Goal: Communication & Community: Answer question/provide support

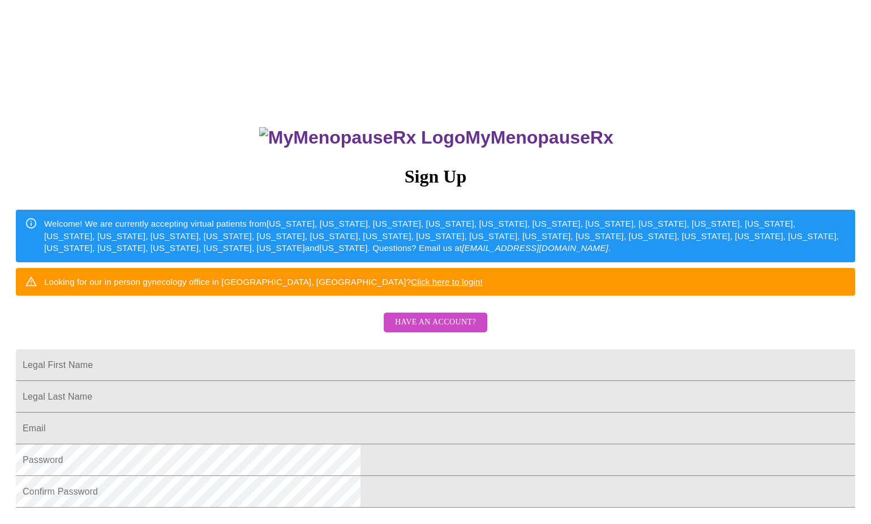
click at [436, 330] on span "Have an account?" at bounding box center [435, 323] width 81 height 14
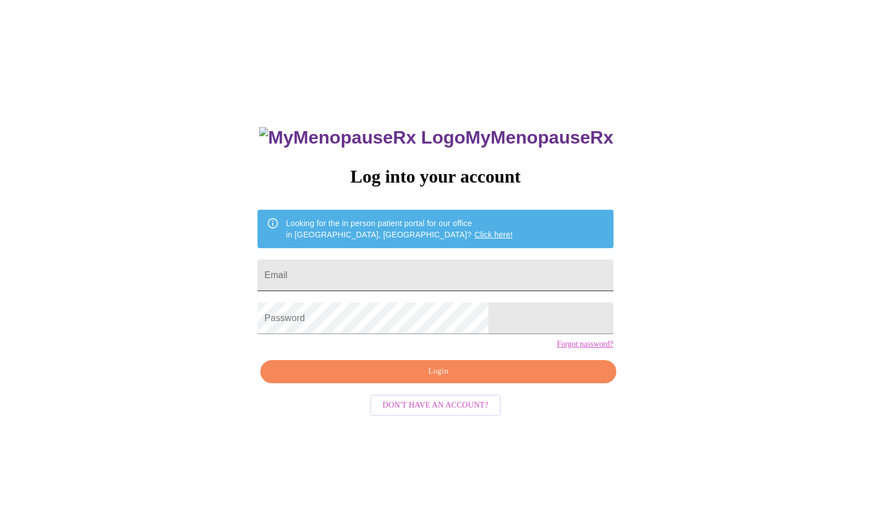
click at [380, 269] on input "Email" at bounding box center [434, 276] width 355 height 32
type input "kjwisman@yahoo.com"
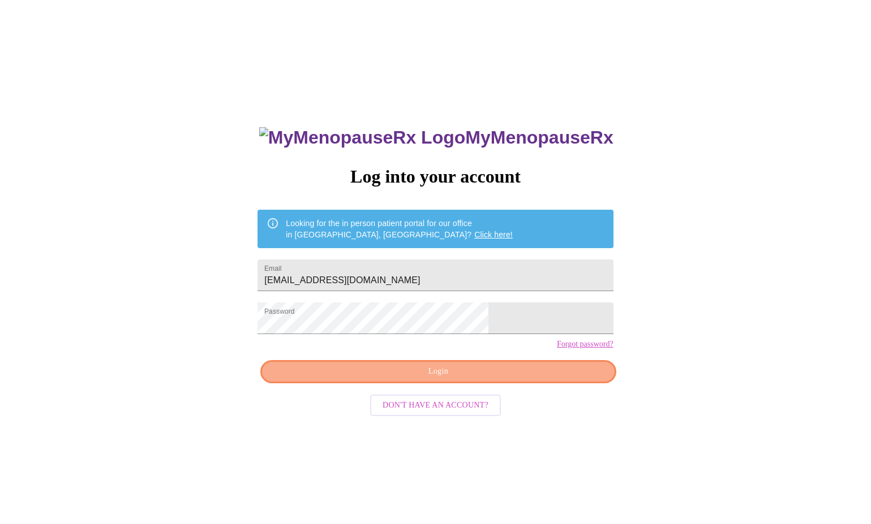
click at [508, 379] on span "Login" at bounding box center [437, 372] width 329 height 14
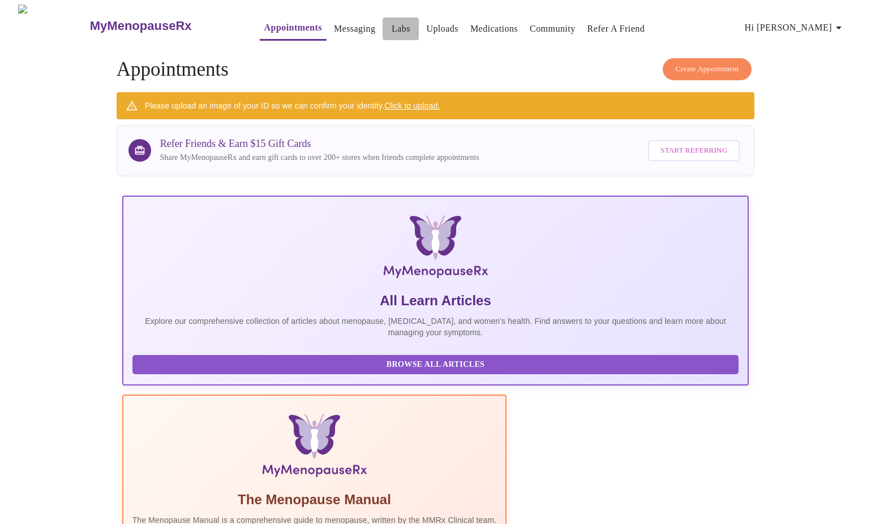
click at [391, 26] on link "Labs" at bounding box center [400, 29] width 19 height 16
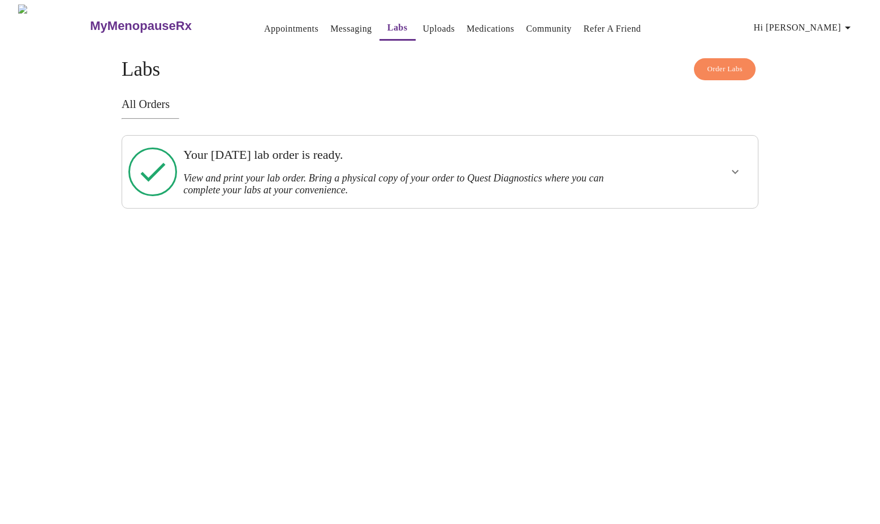
click at [854, 26] on icon "button" at bounding box center [848, 28] width 14 height 14
click at [824, 84] on li "Log out" at bounding box center [835, 85] width 52 height 20
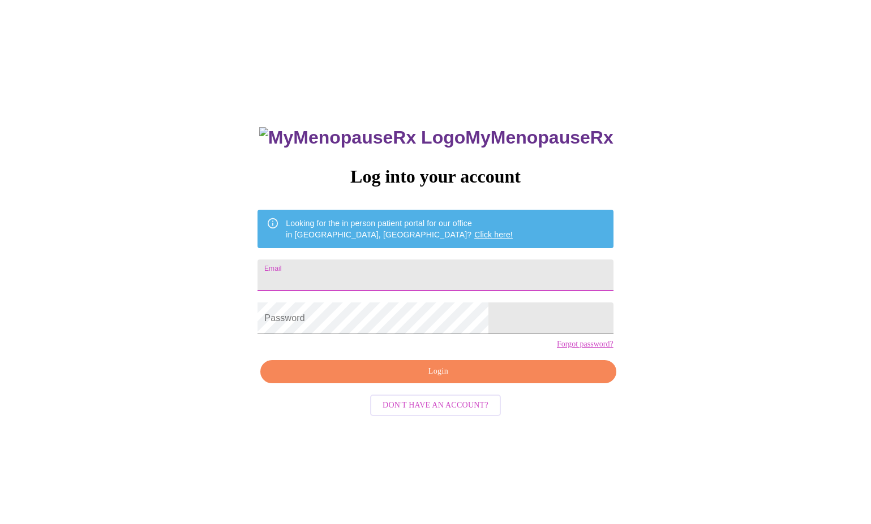
click at [396, 276] on input "Email" at bounding box center [434, 276] width 355 height 32
type input "kjwisman@yahoo.com"
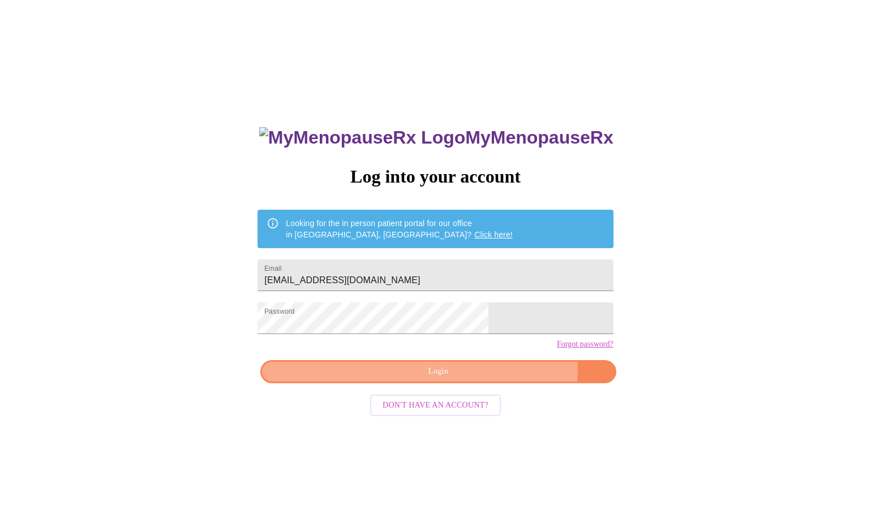
click at [482, 379] on span "Login" at bounding box center [437, 372] width 329 height 14
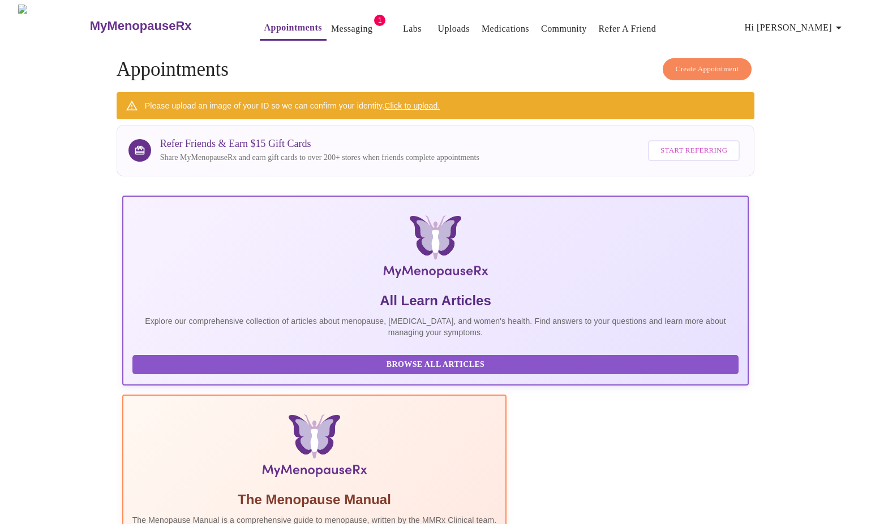
click at [331, 26] on link "Messaging" at bounding box center [351, 29] width 41 height 16
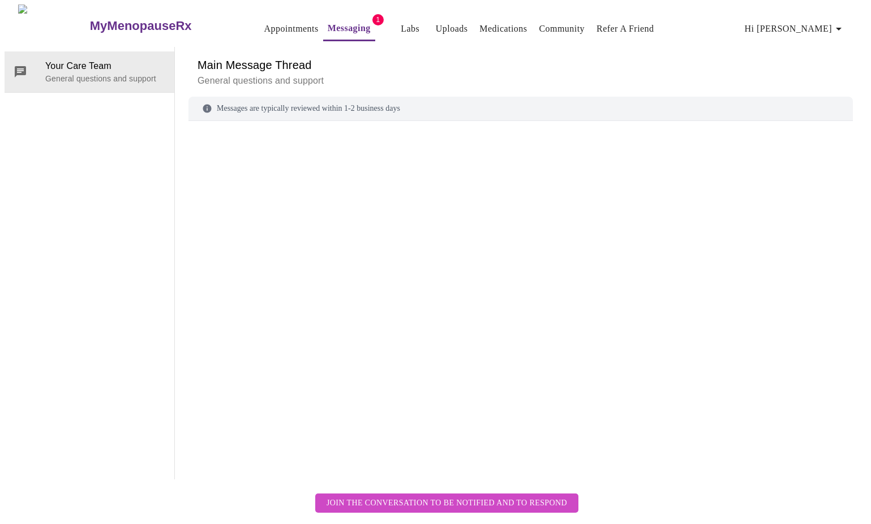
scroll to position [42, 0]
